Goal: Use online tool/utility: Use online tool/utility

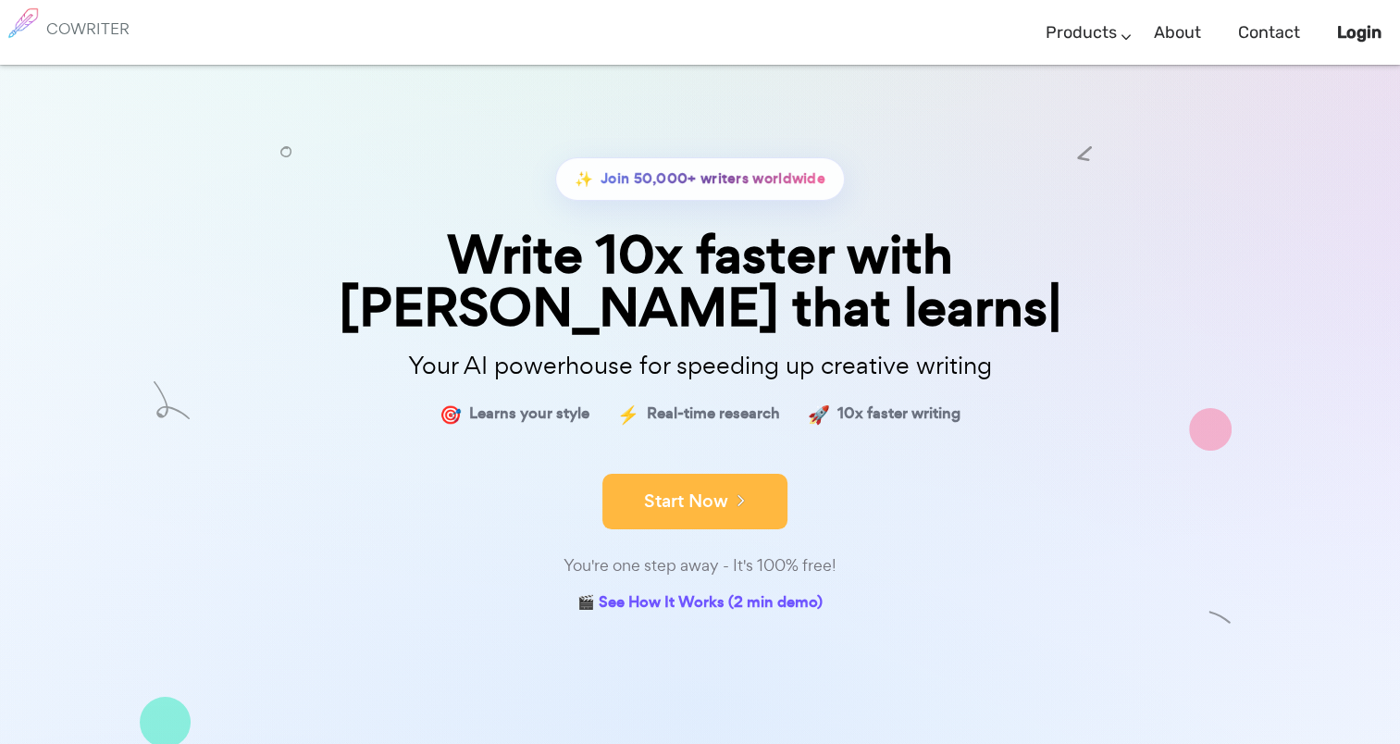
click at [676, 474] on button "Start Now" at bounding box center [694, 502] width 185 height 56
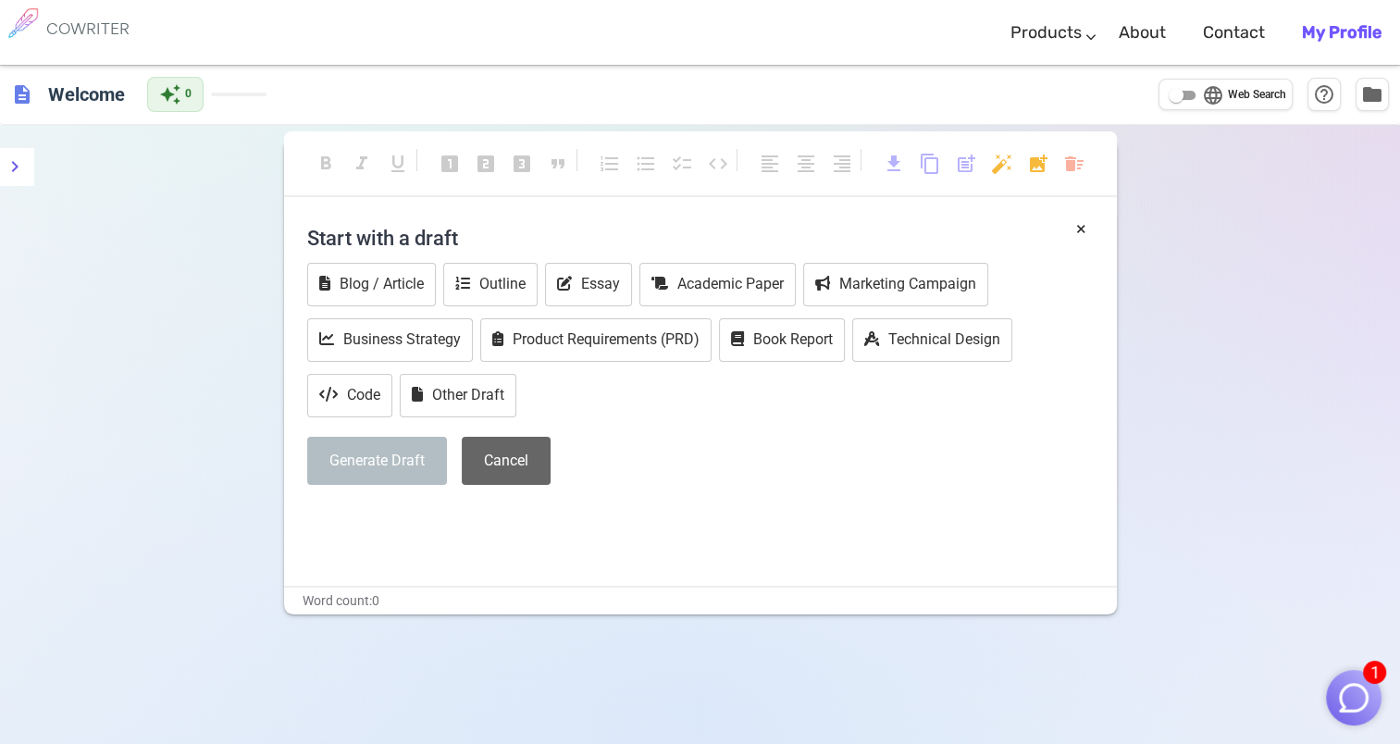
click at [488, 454] on button "Cancel" at bounding box center [506, 461] width 89 height 49
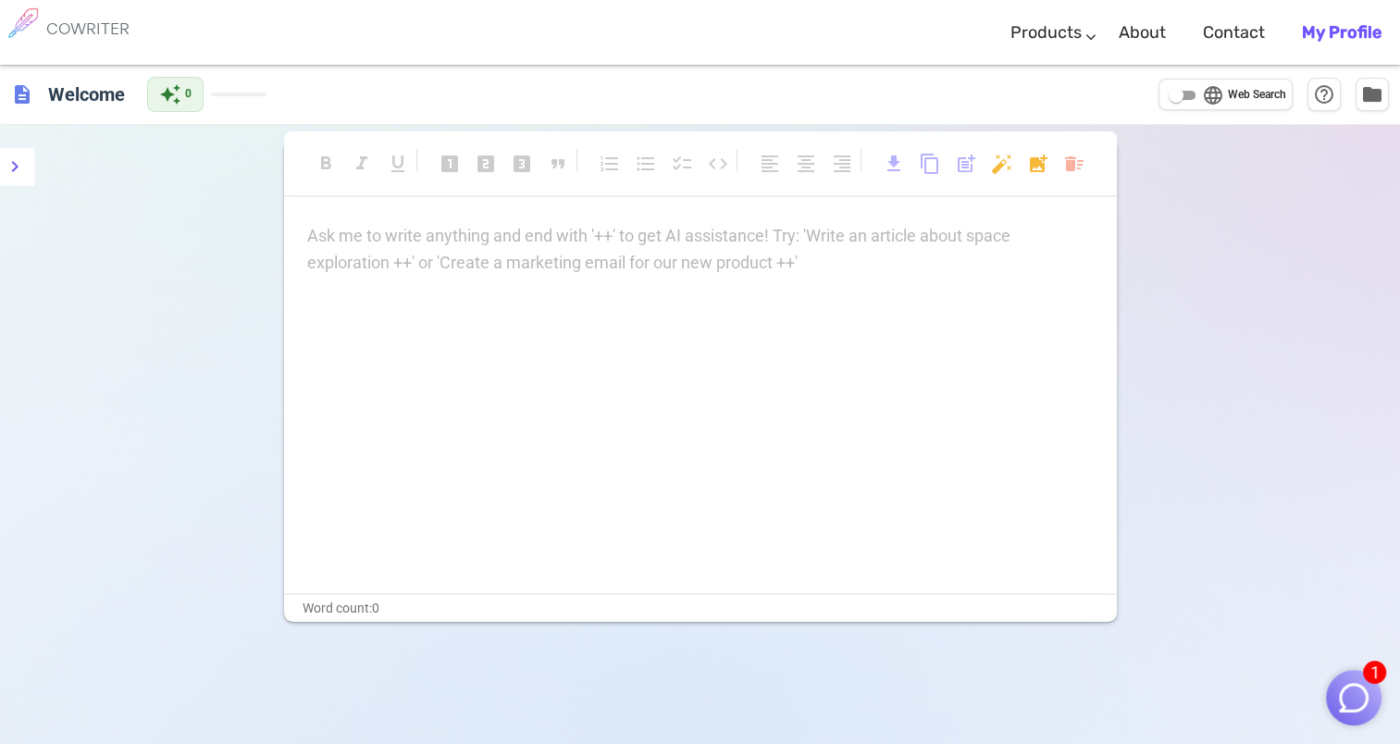
click at [142, 350] on div "format_bold format_italic format_underlined looks_one looks_two looks_3 format_…" at bounding box center [700, 497] width 1400 height 744
click at [6, 165] on icon "menu" at bounding box center [15, 166] width 22 height 22
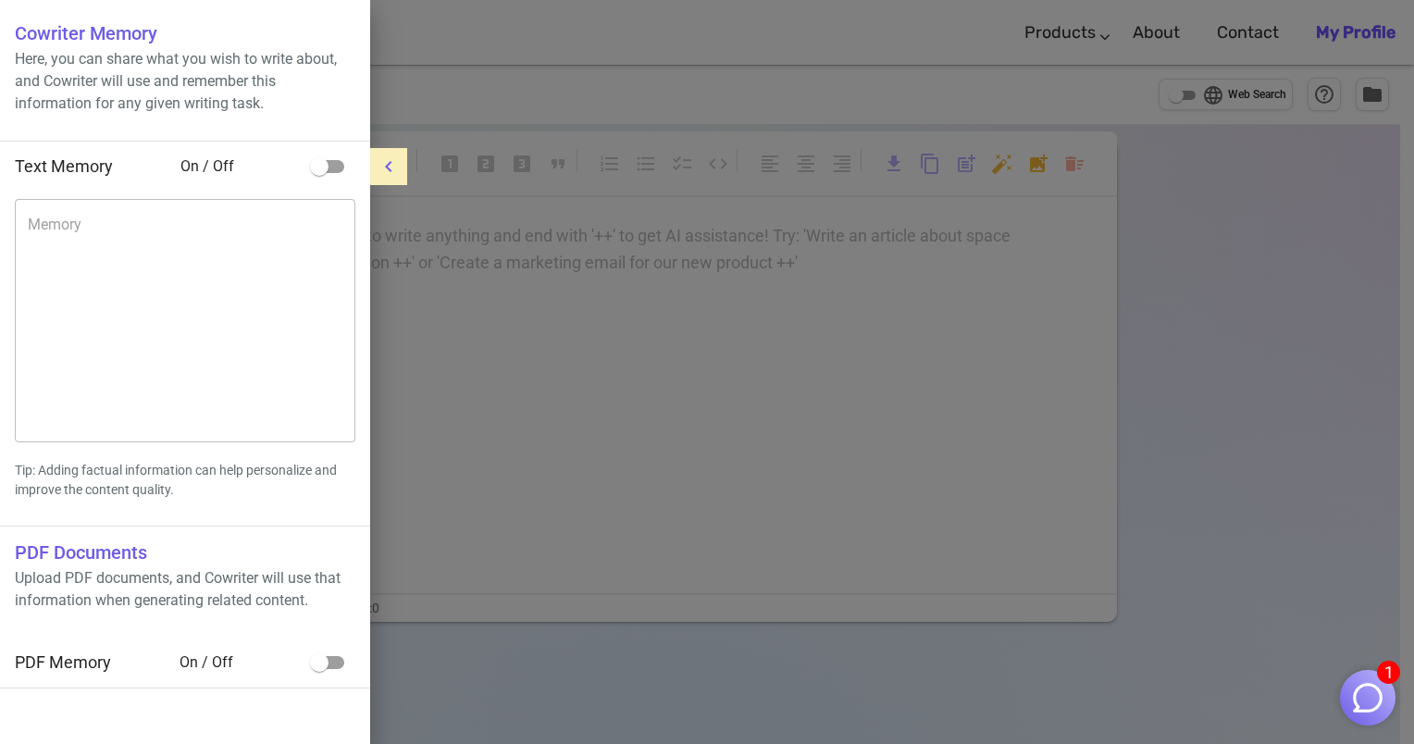
click at [448, 91] on div at bounding box center [707, 372] width 1414 height 744
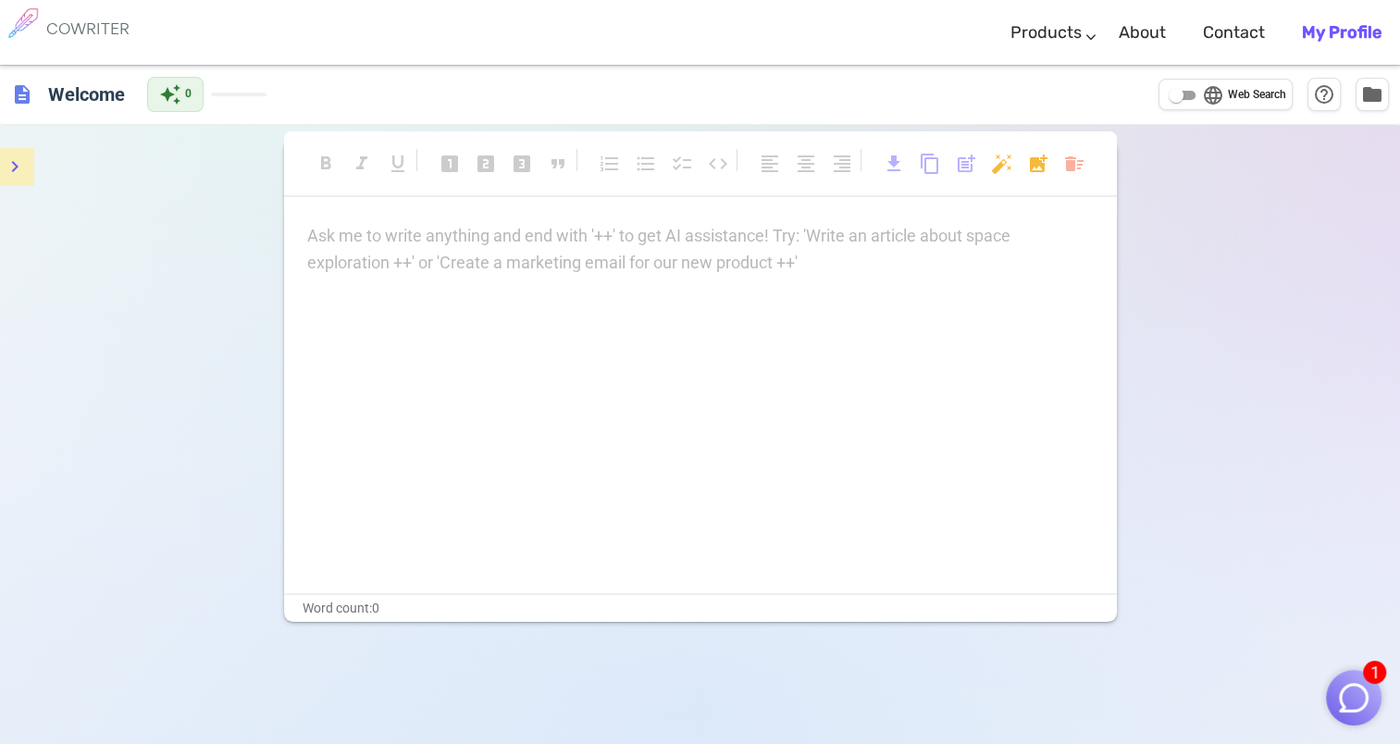
click at [363, 170] on span "format_italic" at bounding box center [362, 164] width 22 height 22
click at [356, 204] on div "format_bold format_italic format_underlined looks_one looks_two looks_3 format_…" at bounding box center [700, 173] width 833 height 84
click at [353, 218] on div "format_bold format_italic format_underlined looks_one looks_two looks_3 format_…" at bounding box center [700, 380] width 833 height 483
click at [353, 230] on p "Ask me to write anything and end with '++' to get AI assistance! Try: 'Write an…" at bounding box center [700, 236] width 787 height 27
click at [353, 233] on p "Ask me to write anything and end with '++' to get AI assistance! Try: 'Write an…" at bounding box center [700, 236] width 787 height 27
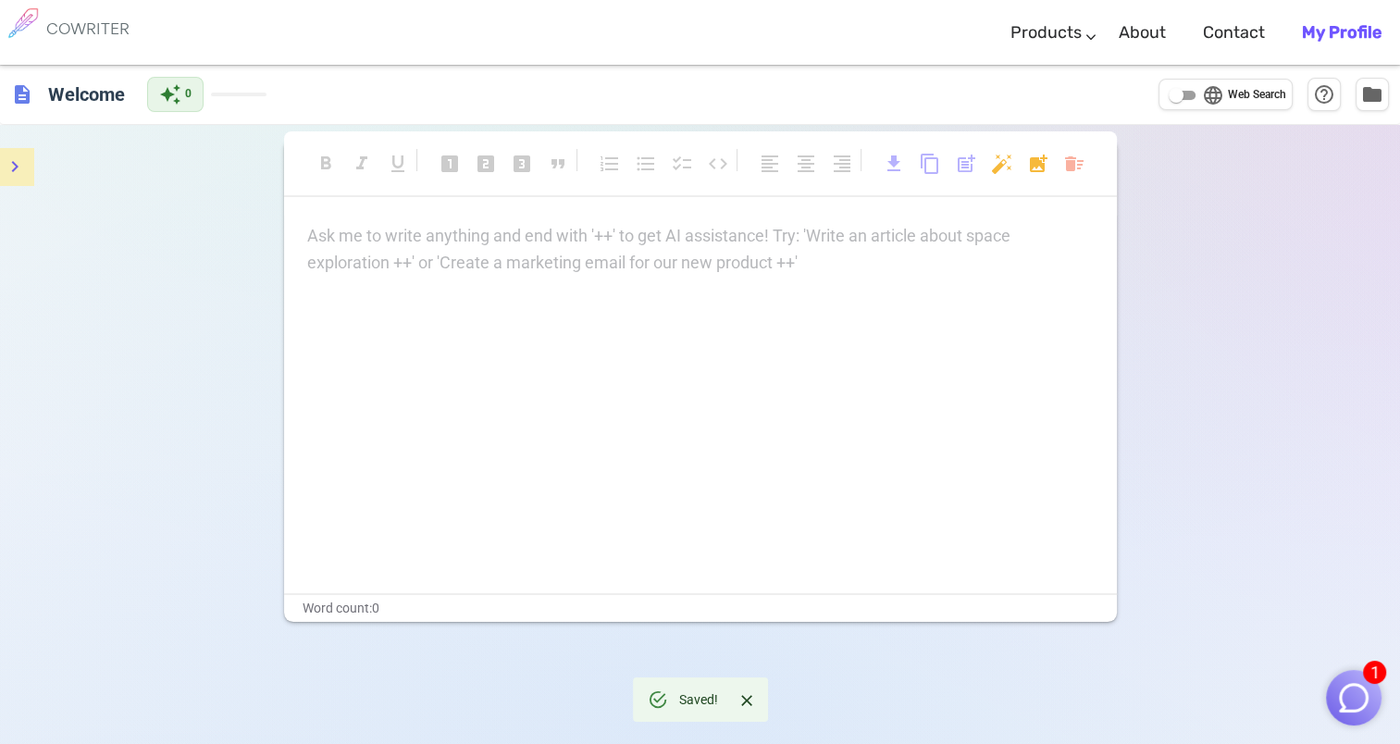
click at [1357, 704] on img "button" at bounding box center [1353, 697] width 35 height 35
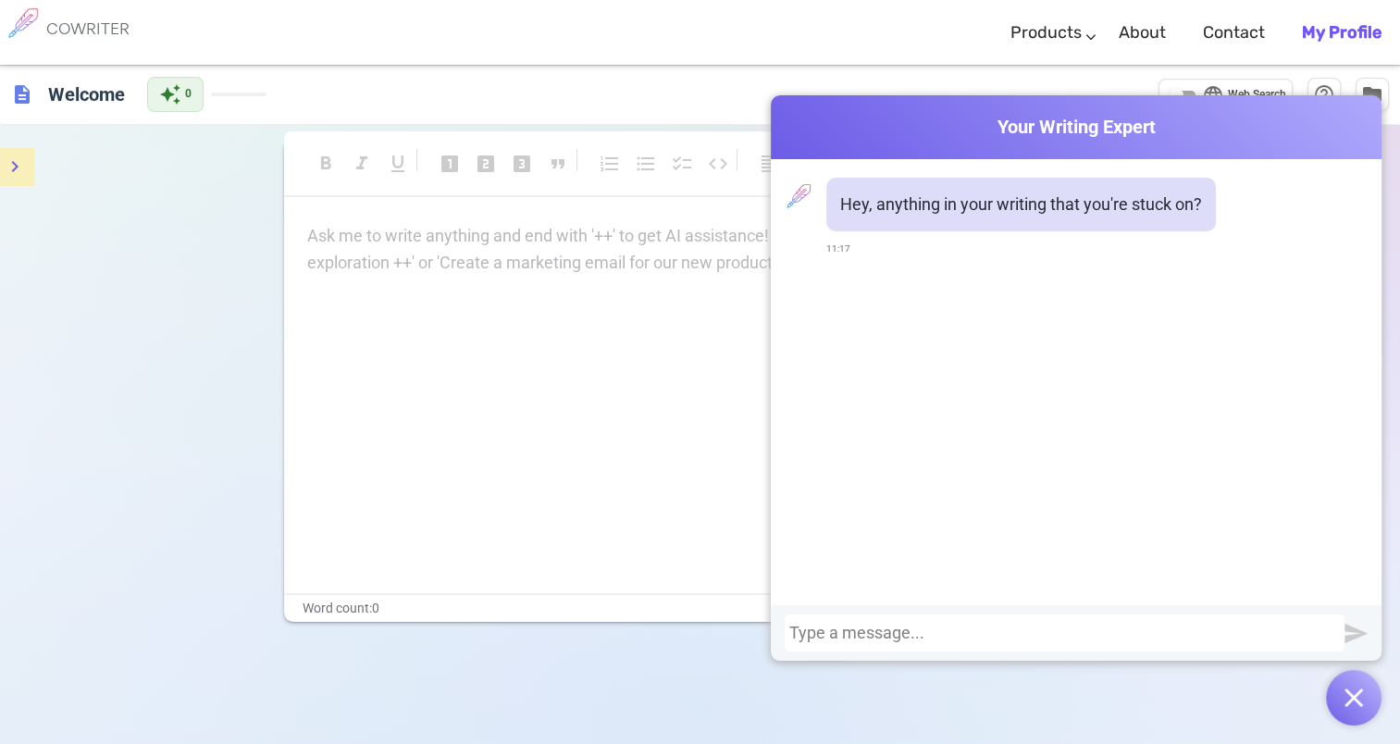
click at [643, 656] on div "Terms & Privacy / Pricing / Contact us © 2025 Cowriter. Made with ♥ by writers." at bounding box center [701, 661] width 796 height 79
click at [1366, 691] on button "button" at bounding box center [1354, 698] width 56 height 56
